Goal: Navigation & Orientation: Find specific page/section

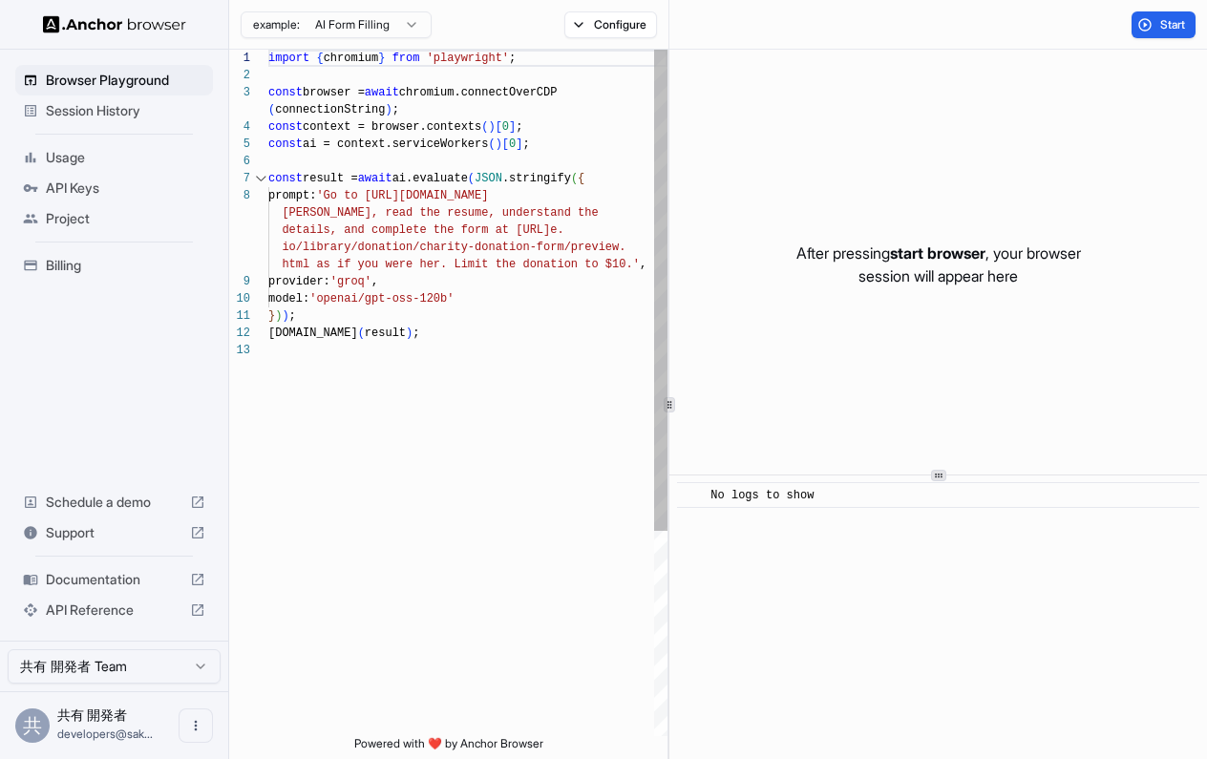
scroll to position [120, 0]
click at [99, 162] on span "Usage" at bounding box center [125, 157] width 159 height 19
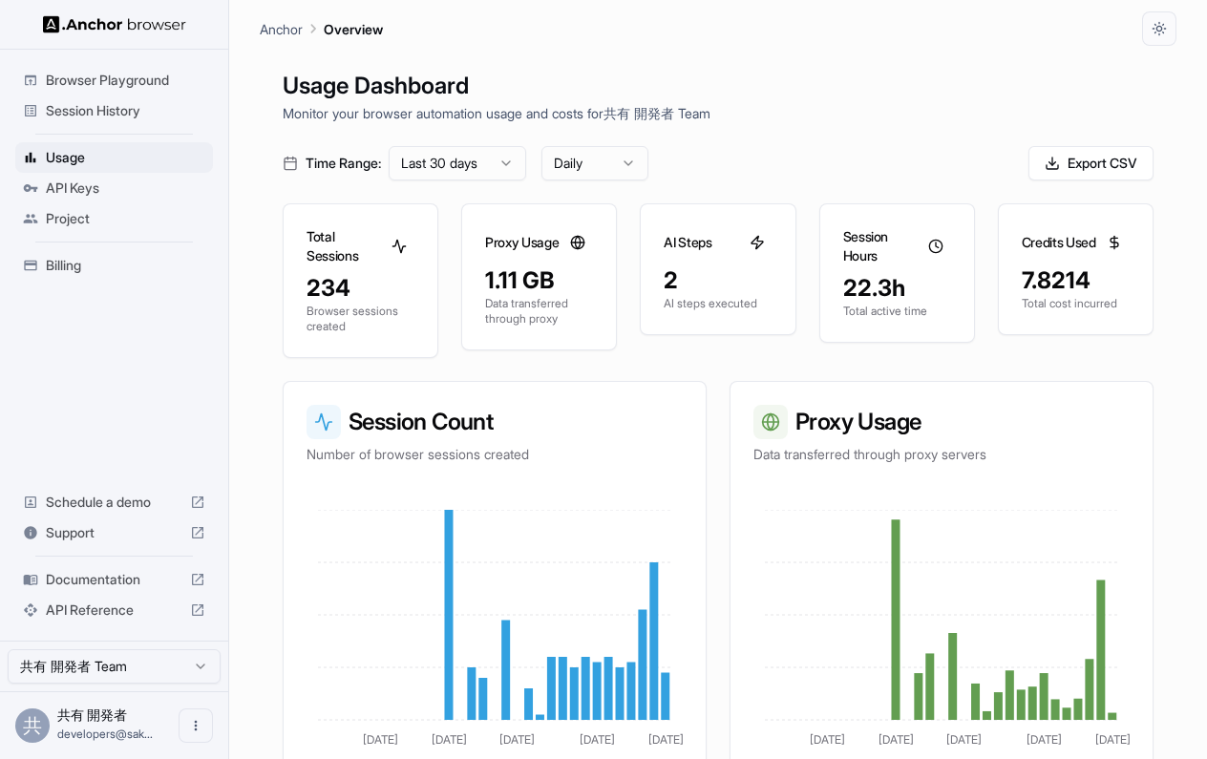
click at [110, 95] on div "Session History" at bounding box center [114, 110] width 198 height 31
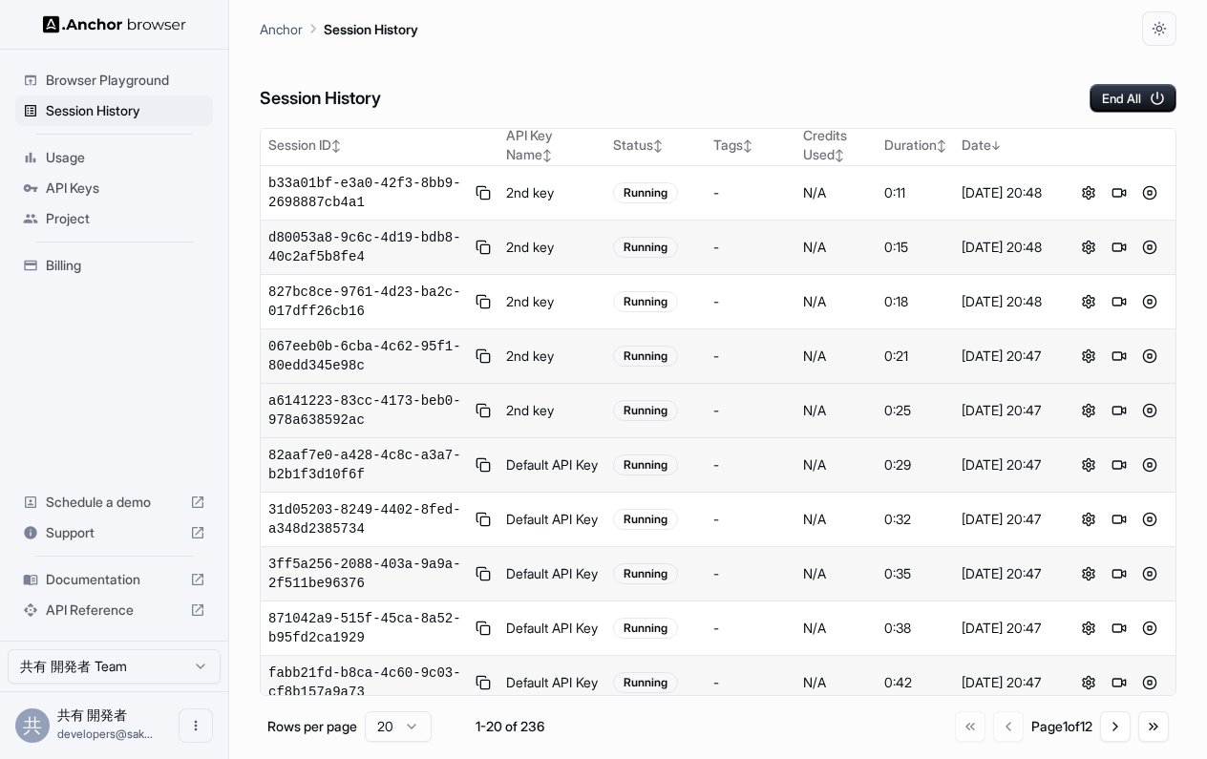
scroll to position [1, 0]
